Goal: Information Seeking & Learning: Learn about a topic

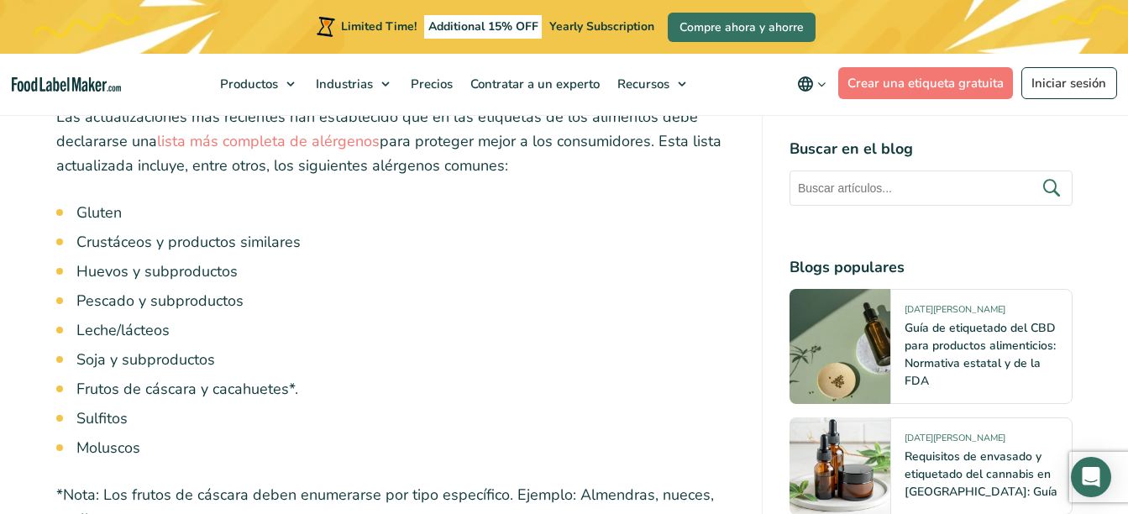
scroll to position [2652, 0]
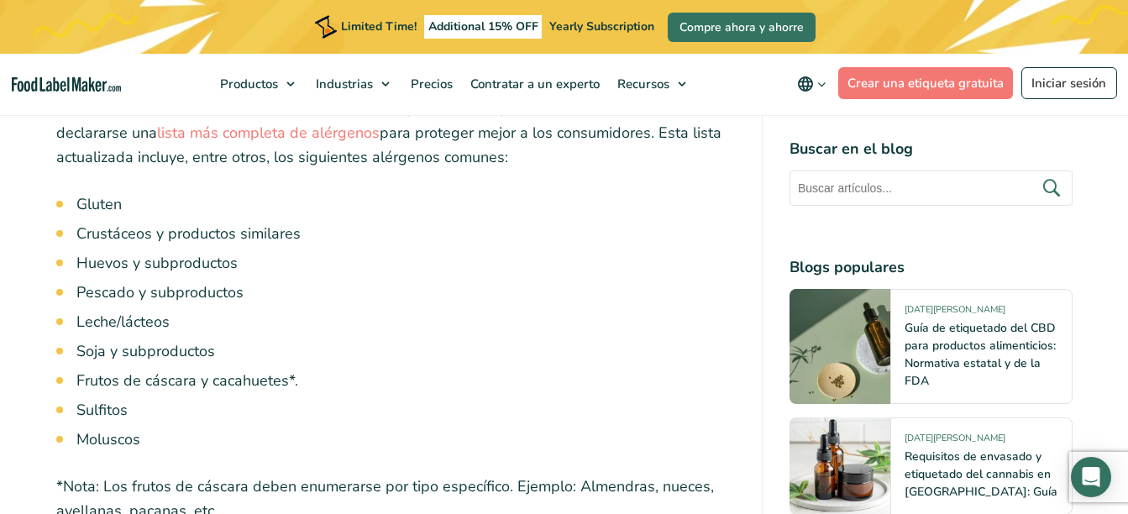
drag, startPoint x: 0, startPoint y: 0, endPoint x: 585, endPoint y: 304, distance: 658.9
click at [585, 304] on li "Pescado y subproductos" at bounding box center [405, 292] width 658 height 23
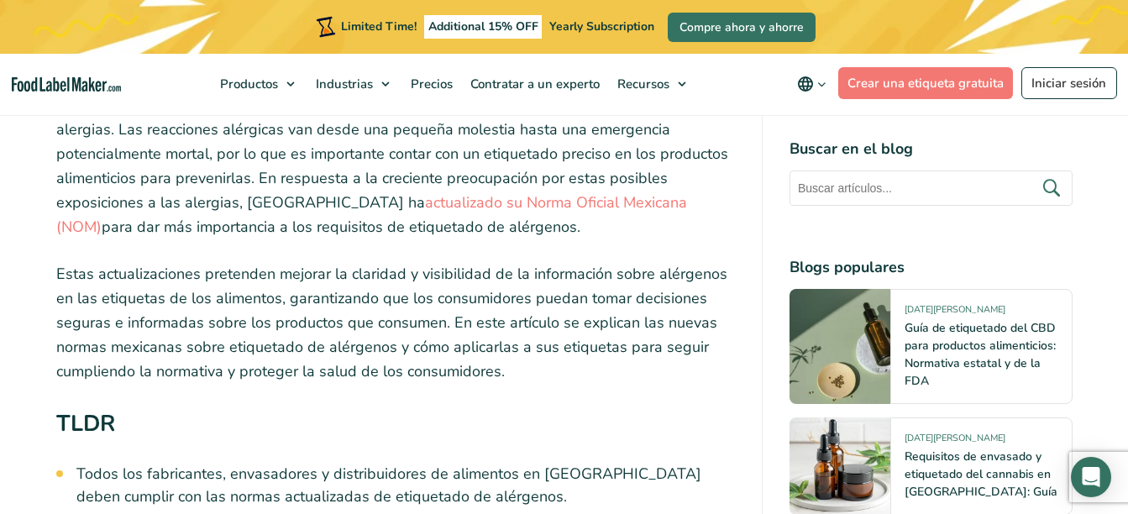
scroll to position [616, 0]
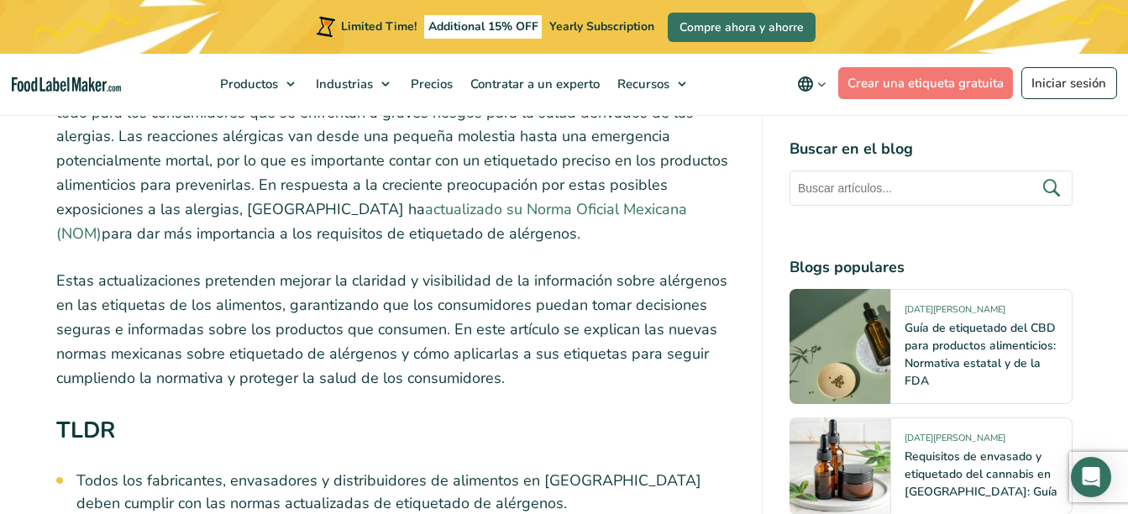
click at [456, 214] on link "actualizado su Norma Oficial Mexicana (NOM)" at bounding box center [371, 221] width 631 height 45
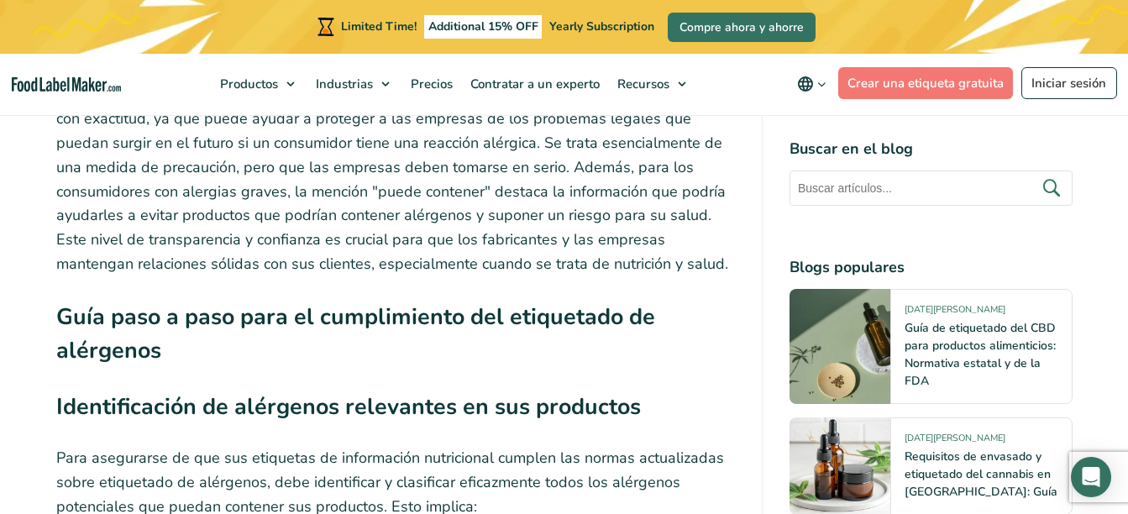
scroll to position [3695, 0]
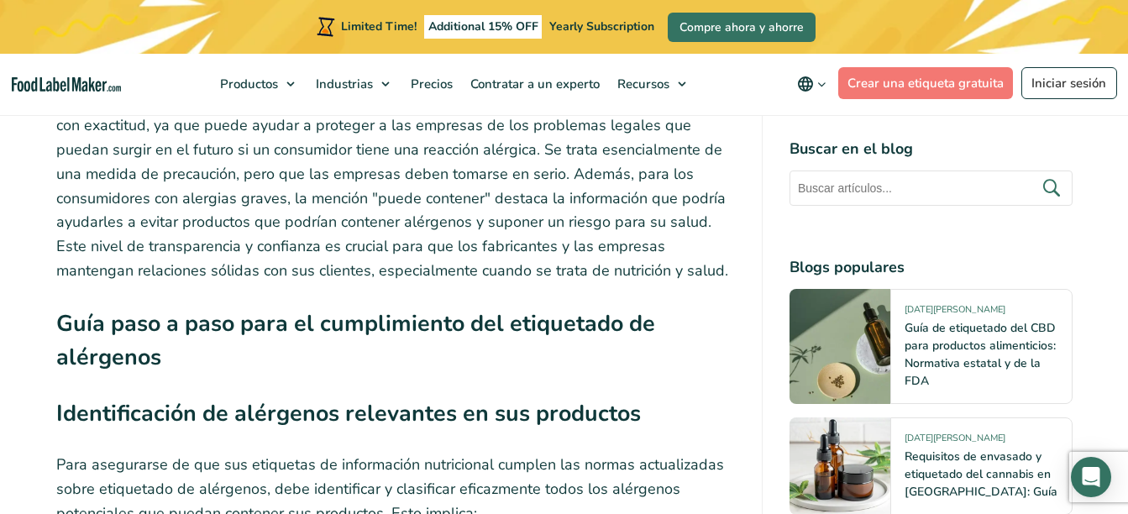
drag, startPoint x: 504, startPoint y: 258, endPoint x: 397, endPoint y: 361, distance: 148.5
click at [397, 361] on h2 "Guía paso a paso para el cumplimiento del etiquetado de alérgenos" at bounding box center [395, 345] width 679 height 76
